Goal: Navigation & Orientation: Find specific page/section

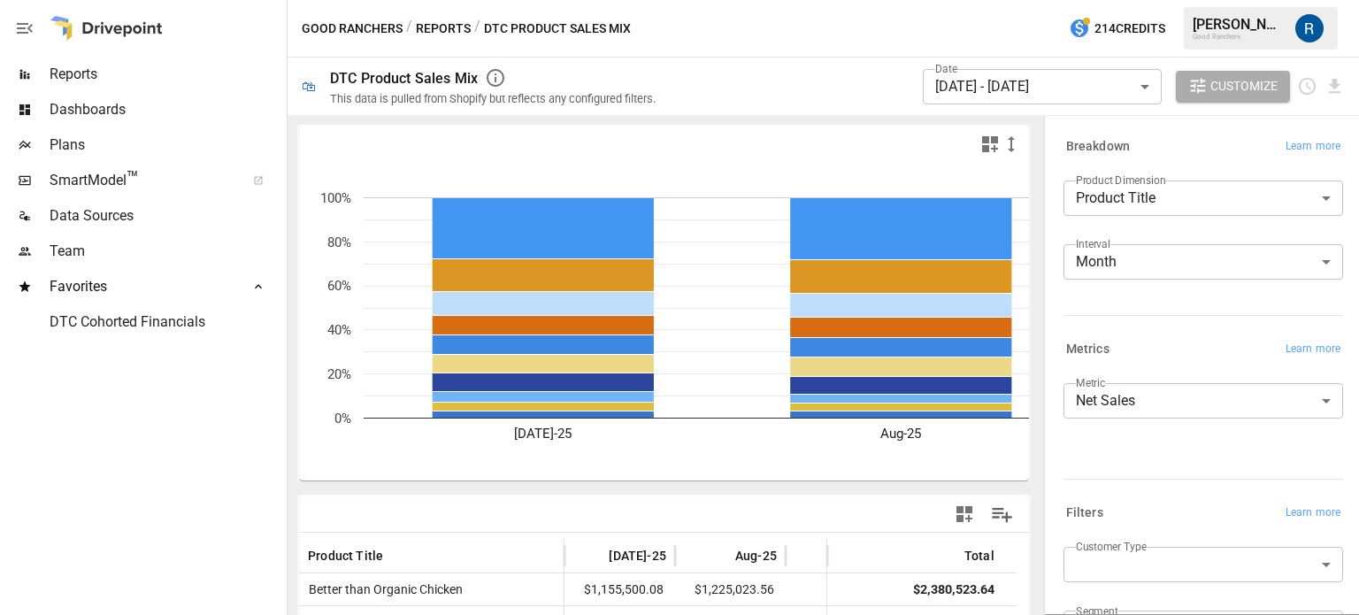
scroll to position [234, 0]
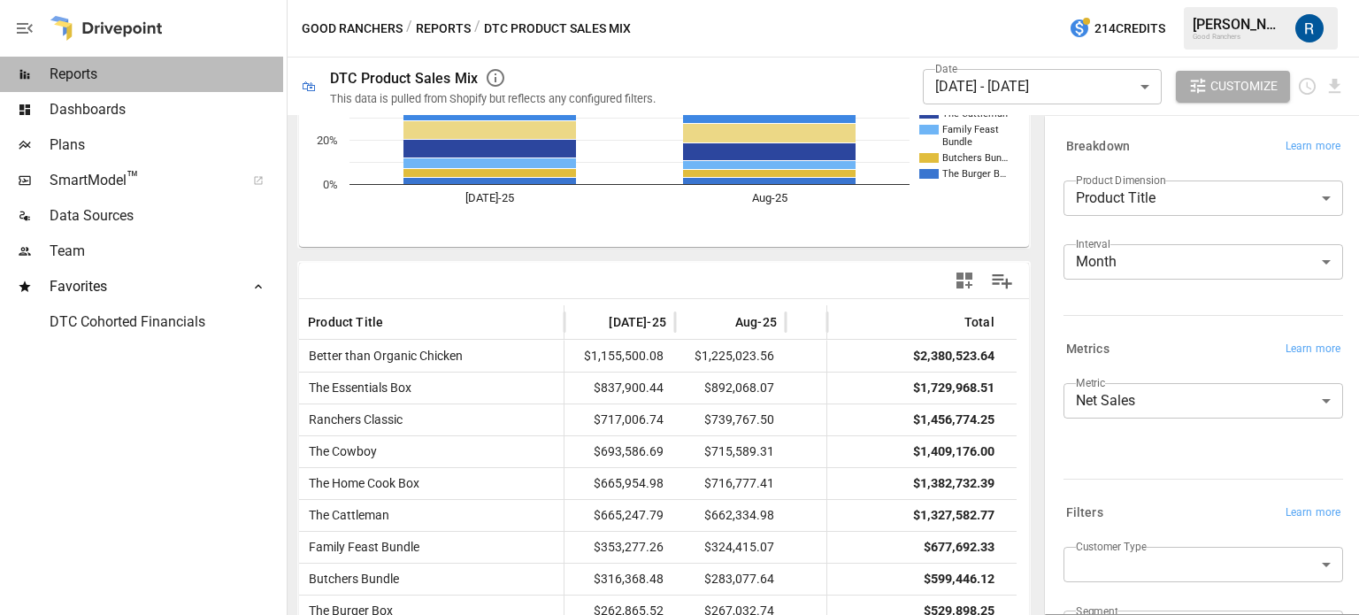
click at [146, 73] on span "Reports" at bounding box center [167, 74] width 234 height 21
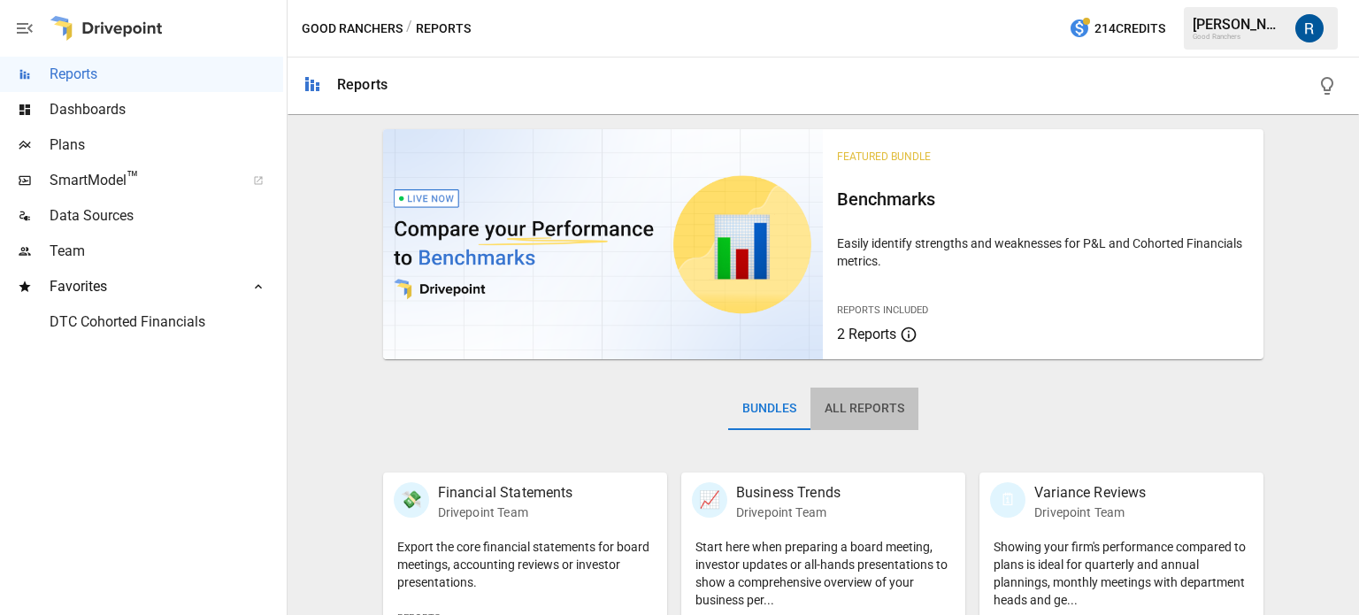
click at [867, 410] on button "All Reports" at bounding box center [865, 409] width 108 height 42
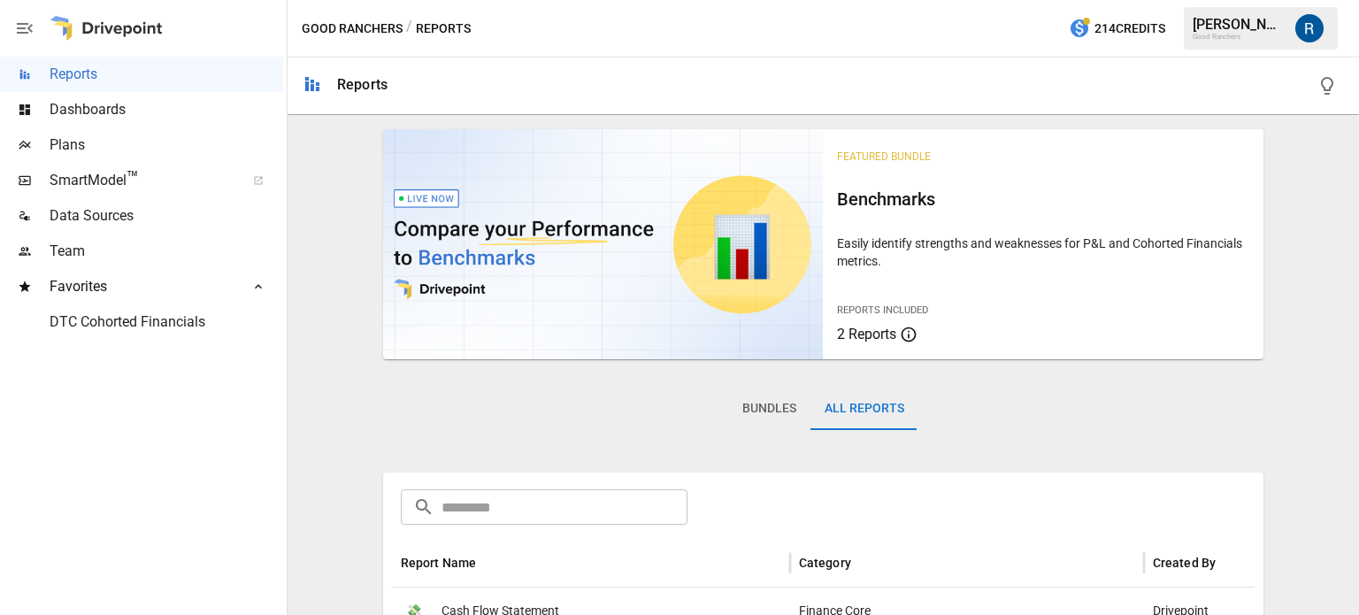
click at [530, 501] on input "text" at bounding box center [565, 506] width 246 height 35
type input "*"
type input "***"
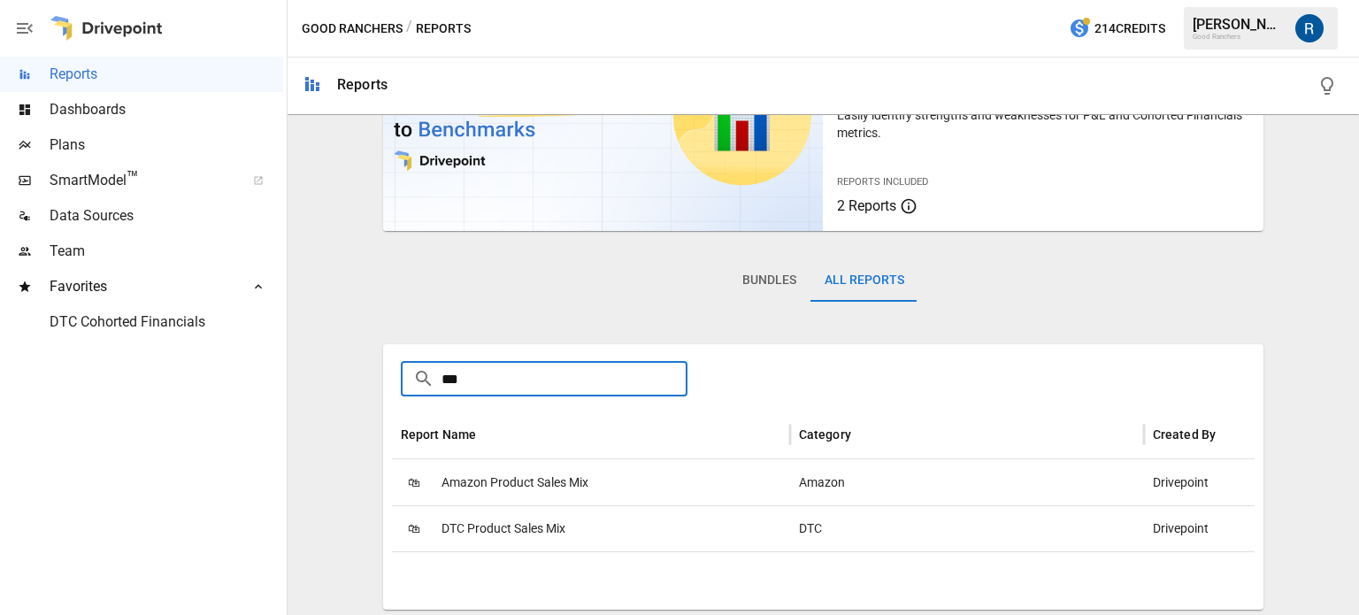
scroll to position [127, 0]
click at [514, 524] on span "DTC Product Sales Mix" at bounding box center [504, 529] width 124 height 45
